Goal: Navigation & Orientation: Find specific page/section

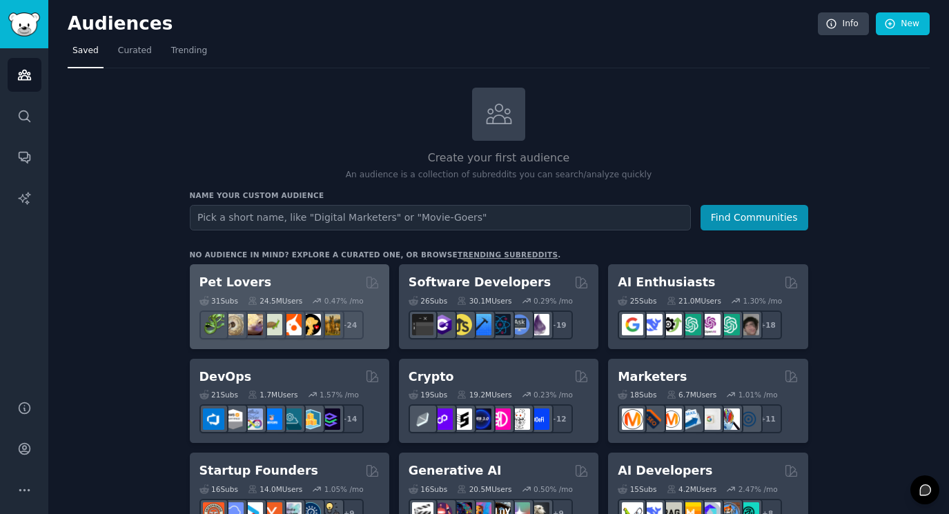
click at [295, 284] on div "Pet Lovers Curated by GummySearch" at bounding box center [289, 282] width 180 height 17
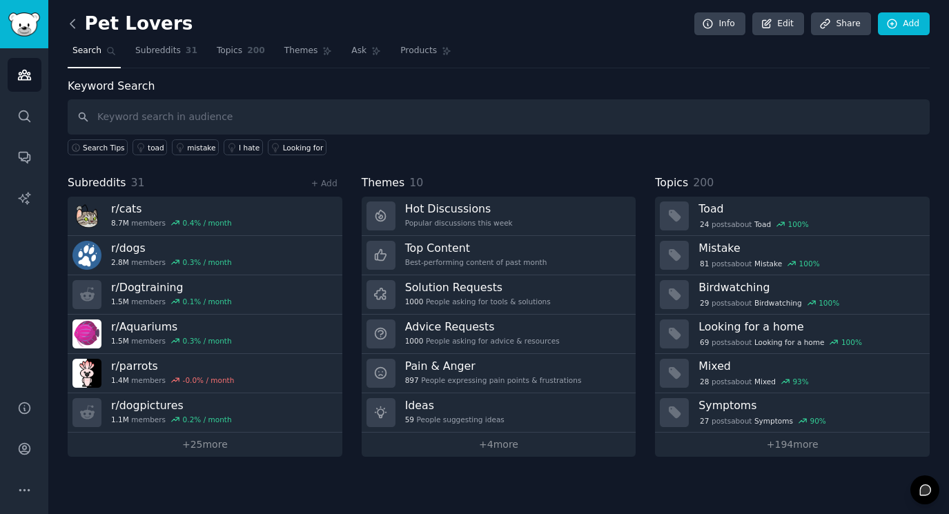
click at [71, 24] on icon at bounding box center [72, 23] width 4 height 8
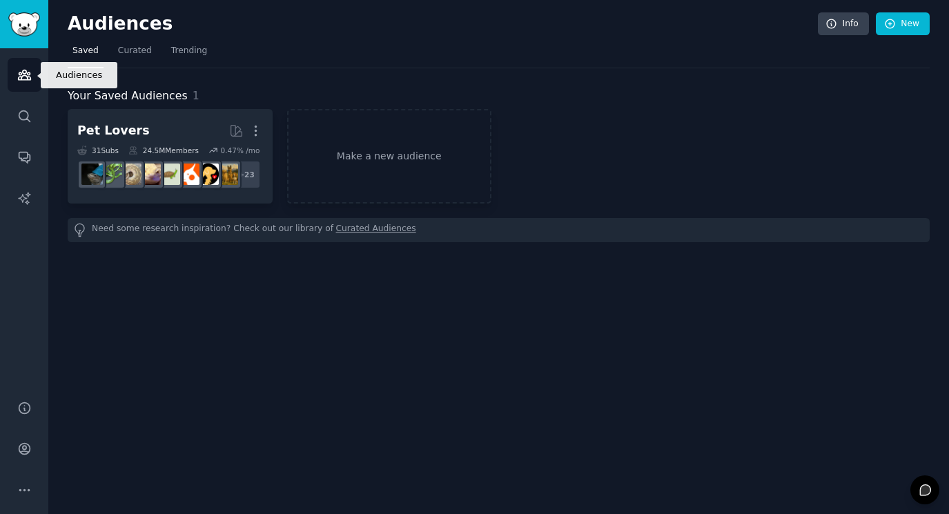
click at [23, 80] on icon "Sidebar" at bounding box center [24, 75] width 14 height 14
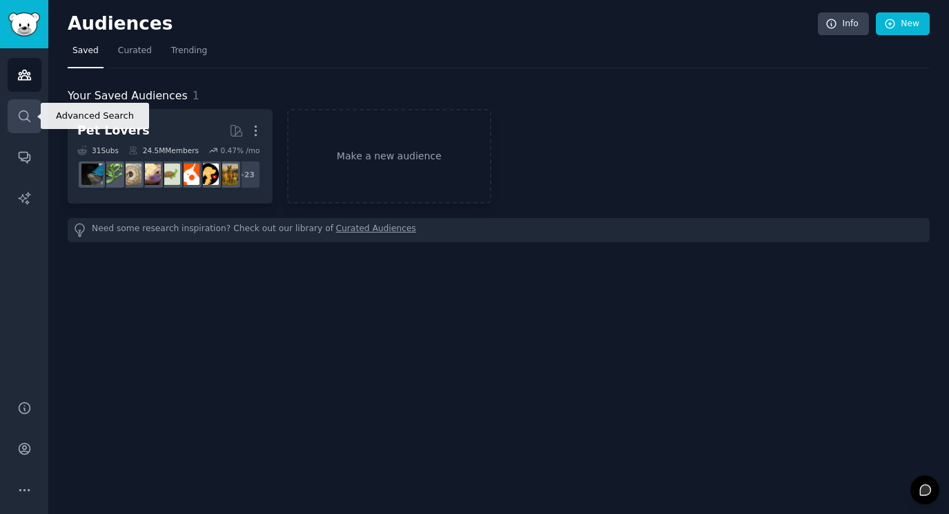
click at [20, 121] on icon "Sidebar" at bounding box center [24, 116] width 14 height 14
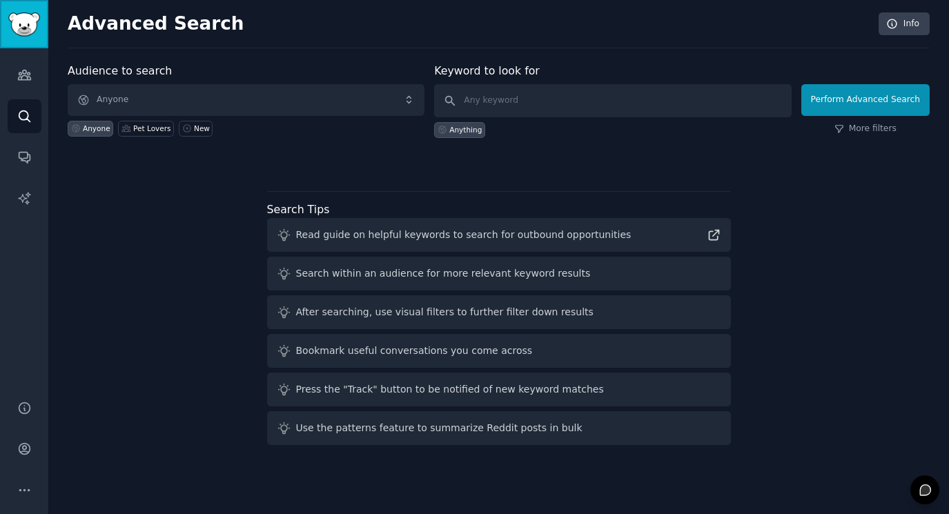
click at [19, 32] on img "Sidebar" at bounding box center [24, 24] width 32 height 24
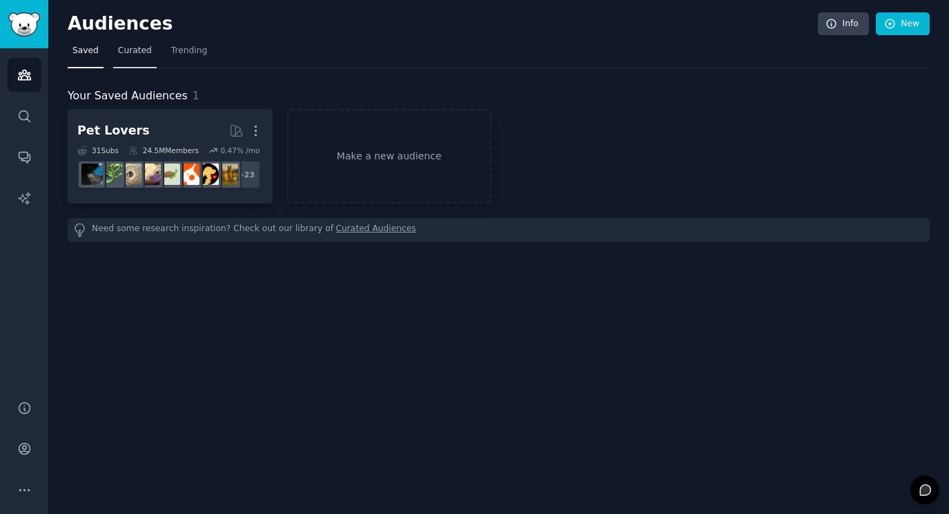
click at [144, 55] on span "Curated" at bounding box center [135, 51] width 34 height 12
